Goal: Check status

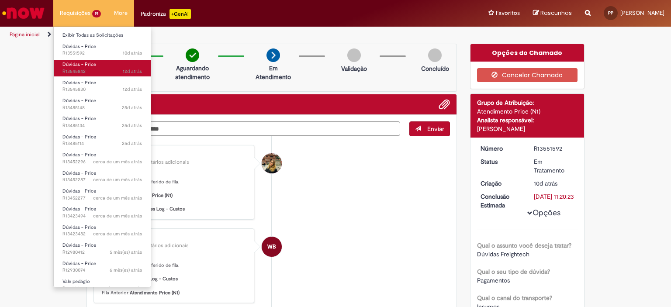
click at [92, 72] on span "12d atrás 12 dias atrás R13545842" at bounding box center [101, 71] width 79 height 7
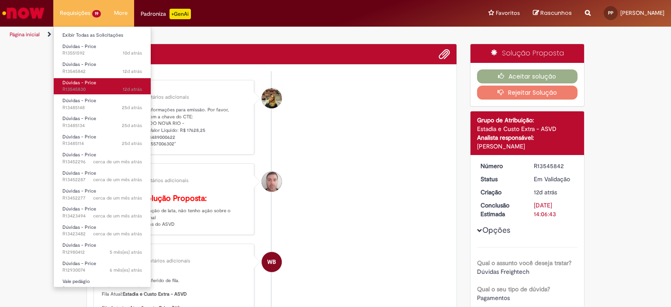
click at [88, 89] on span "12d atrás 12 dias atrás R13545830" at bounding box center [101, 89] width 79 height 7
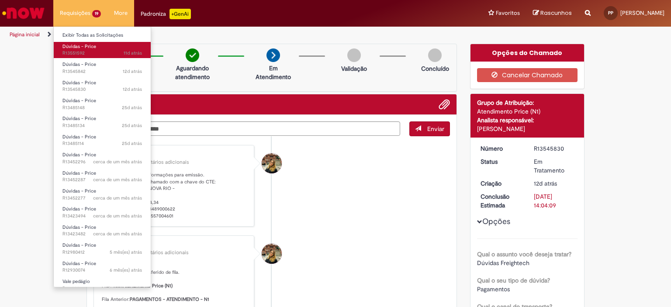
click at [87, 50] on span "11d atrás 11 dias atrás R13551592" at bounding box center [101, 53] width 79 height 7
